Goal: Task Accomplishment & Management: Manage account settings

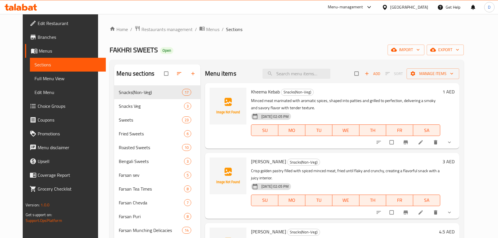
drag, startPoint x: 0, startPoint y: 0, endPoint x: 58, endPoint y: 76, distance: 96.0
click at [58, 76] on span "Full Menu View" at bounding box center [68, 78] width 67 height 7
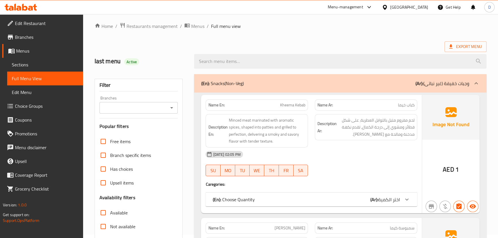
scroll to position [104, 0]
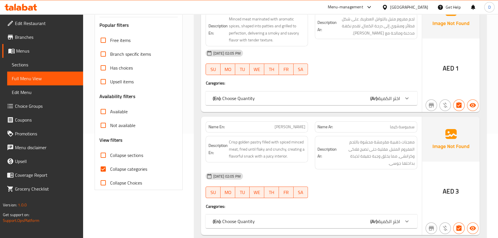
click at [110, 172] on span "Collapse categories" at bounding box center [128, 169] width 37 height 7
click at [110, 172] on input "Collapse categories" at bounding box center [103, 169] width 14 height 14
checkbox input "false"
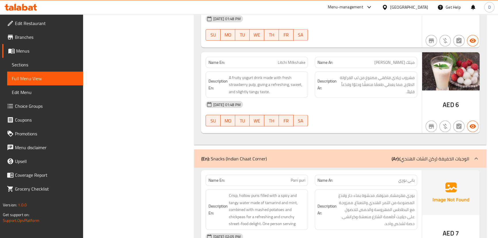
scroll to position [15289, 0]
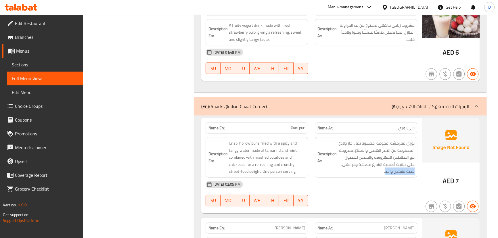
drag, startPoint x: 386, startPoint y: 58, endPoint x: 418, endPoint y: 58, distance: 31.9
click at [418, 134] on div "Description Ar: بوري مقرمشة، مجوفة، محشوة بماء حار ولاذع المصنوعة من التمر الهن…" at bounding box center [365, 157] width 109 height 47
copy span "حصة لشخص واحد"
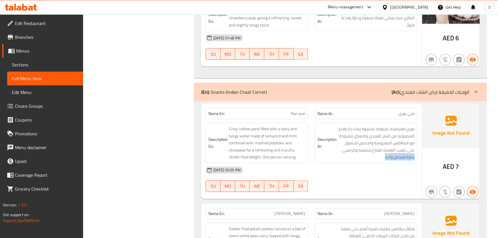
scroll to position [15315, 0]
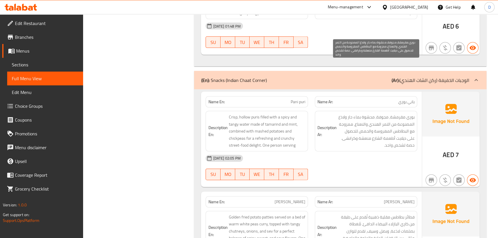
click at [403, 114] on span "بوري مقرمشة، مجوفة، محشوة بماء حار ولاذع المصنوعة من التمر الهندي والنعناع، ممز…" at bounding box center [376, 131] width 77 height 35
drag, startPoint x: 405, startPoint y: 32, endPoint x: 386, endPoint y: 33, distance: 19.0
click at [386, 114] on span "بوري مقرمشة، مجوفة، محشوة بماء حار ولاذع المصنوعة من التمر الهندي والنعناع، ممز…" at bounding box center [376, 131] width 77 height 35
copy span "شخص واحد"
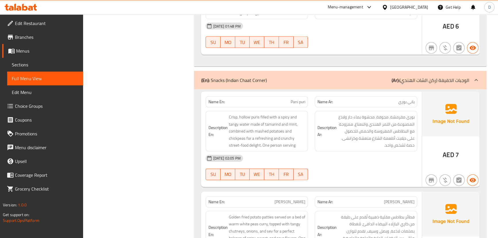
click at [313, 152] on div "[DATE] 02:05 PM SU MO TU WE TH FR SA" at bounding box center [311, 168] width 218 height 32
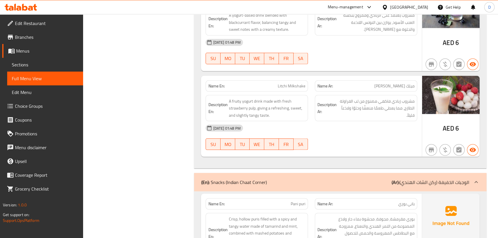
scroll to position [15223, 0]
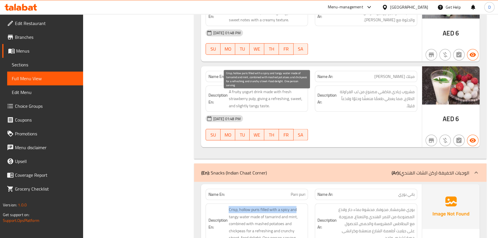
drag, startPoint x: 228, startPoint y: 93, endPoint x: 299, endPoint y: 94, distance: 70.7
click at [299, 206] on span "Crisp, hollow puris filled with a spicy and tangy water made of tamarind and mi…" at bounding box center [267, 223] width 77 height 35
copy span "Crisp, hollow puris filled with a spicy and"
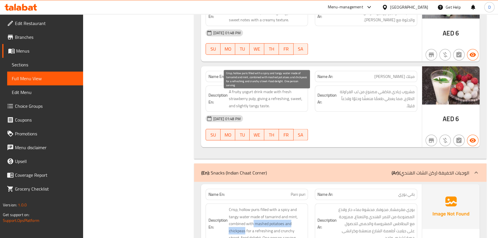
drag, startPoint x: 254, startPoint y: 112, endPoint x: 245, endPoint y: 116, distance: 10.2
click at [245, 206] on span "Crisp, hollow puris filled with a spicy and tangy water made of tamarind and mi…" at bounding box center [267, 223] width 77 height 35
copy span "mashed potatoes and chickpeas"
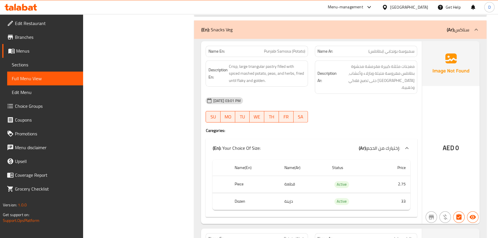
scroll to position [3402, 0]
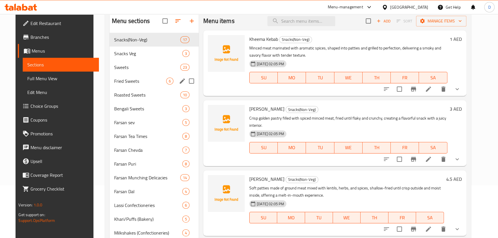
scroll to position [49, 0]
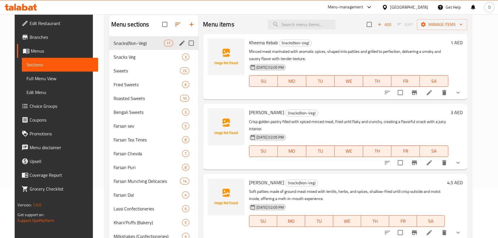
click at [137, 48] on div "Snacks(Non-Veg) 17" at bounding box center [154, 43] width 90 height 14
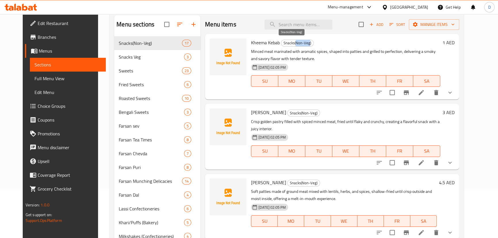
drag, startPoint x: 290, startPoint y: 41, endPoint x: 303, endPoint y: 43, distance: 13.5
click at [303, 43] on span "Snacks(Non-Veg)" at bounding box center [297, 43] width 32 height 7
copy span "Non-Veg"
